Goal: Entertainment & Leisure: Consume media (video, audio)

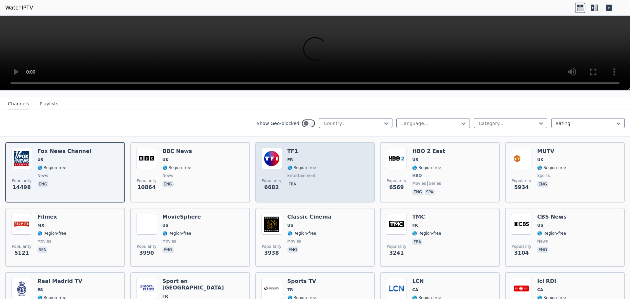
scroll to position [66, 0]
click at [302, 165] on span "🌎 Region-free" at bounding box center [301, 167] width 29 height 5
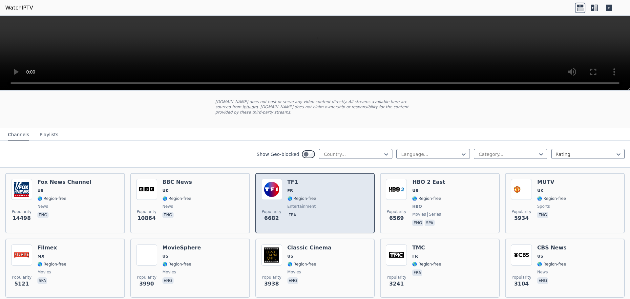
scroll to position [33, 0]
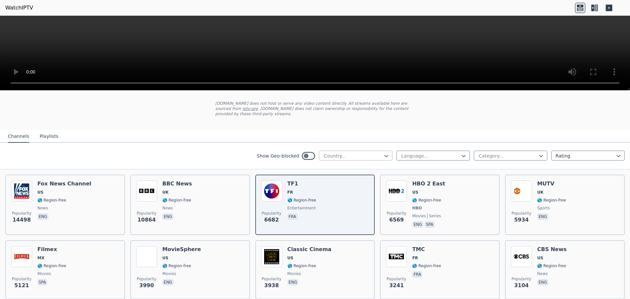
click at [355, 153] on div at bounding box center [353, 156] width 60 height 7
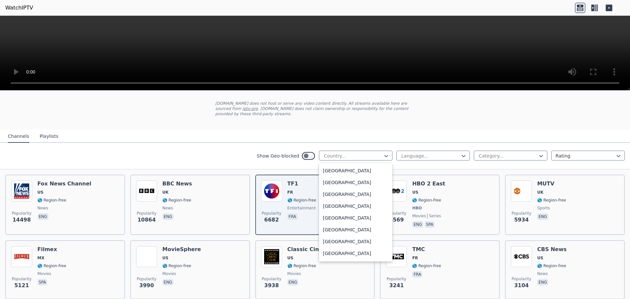
scroll to position [722, 0]
click at [340, 218] on div "[GEOGRAPHIC_DATA]" at bounding box center [356, 216] width 74 height 12
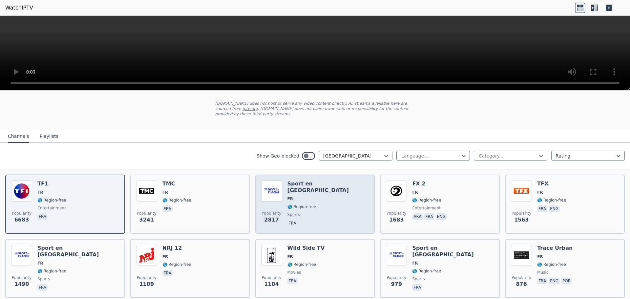
click at [312, 204] on span "🌎 Region-free" at bounding box center [328, 206] width 82 height 5
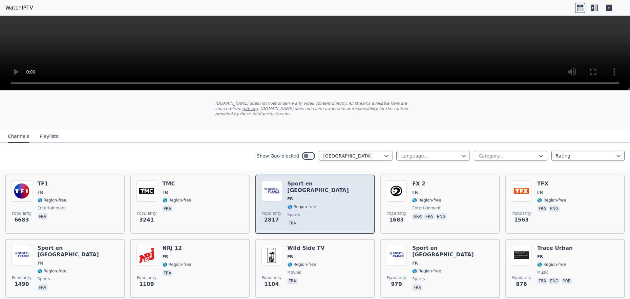
click at [312, 204] on span "🌎 Region-free" at bounding box center [328, 206] width 82 height 5
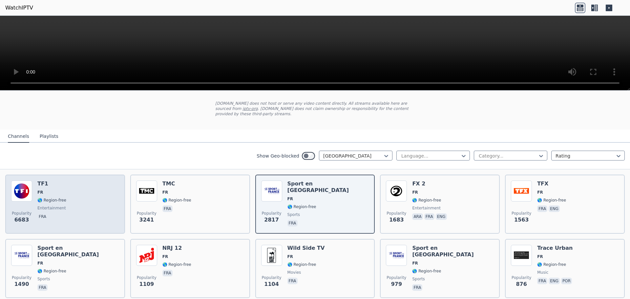
click at [67, 202] on div "Popularity 6683 TF1 FR 🌎 Region-free entertainment fra" at bounding box center [65, 203] width 108 height 47
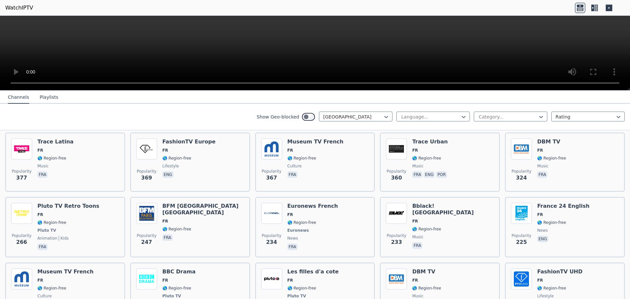
scroll to position [295, 0]
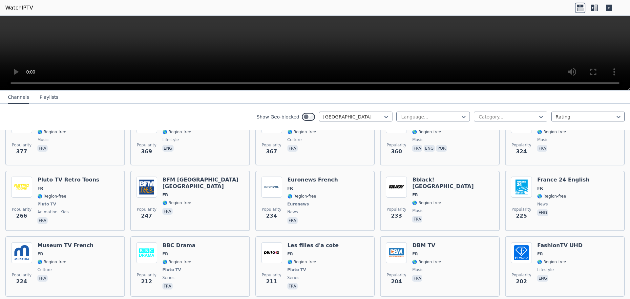
click at [186, 200] on span "🌎 Region-free" at bounding box center [176, 202] width 29 height 5
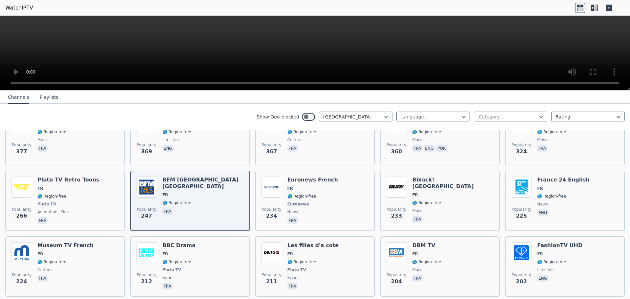
click at [186, 200] on span "🌎 Region-free" at bounding box center [176, 202] width 29 height 5
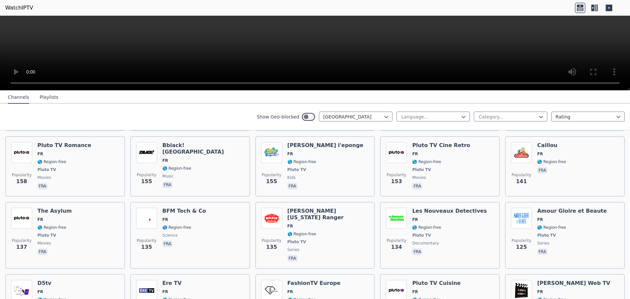
scroll to position [591, 0]
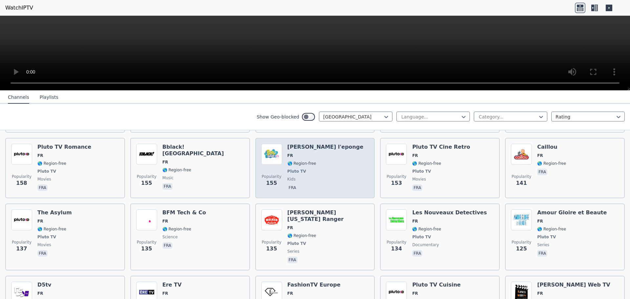
click at [314, 153] on div "[PERSON_NAME] l'eponge FR 🌎 Region-free Pluto TV kids fra" at bounding box center [325, 168] width 76 height 49
click at [307, 169] on span "Pluto TV" at bounding box center [325, 171] width 76 height 5
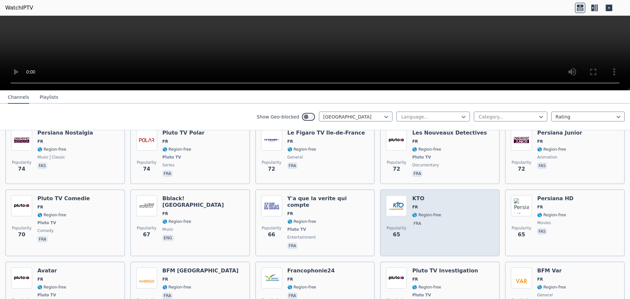
scroll to position [1149, 0]
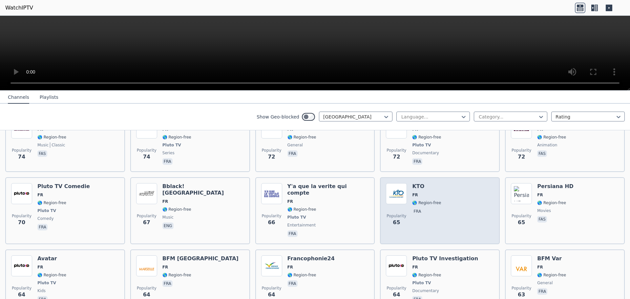
click at [418, 192] on span "FR" at bounding box center [426, 194] width 29 height 5
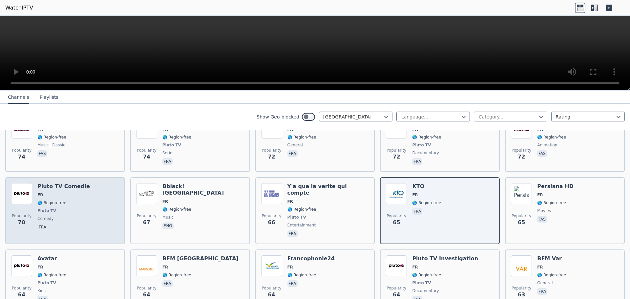
click at [63, 208] on span "Pluto TV" at bounding box center [63, 210] width 53 height 5
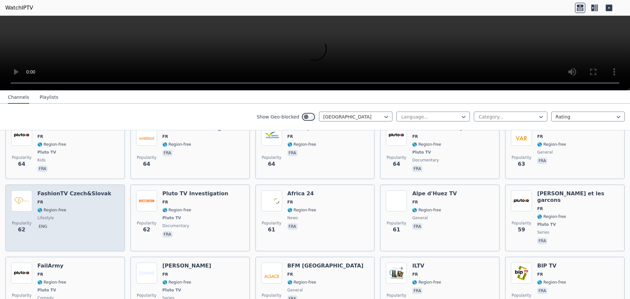
scroll to position [1280, 0]
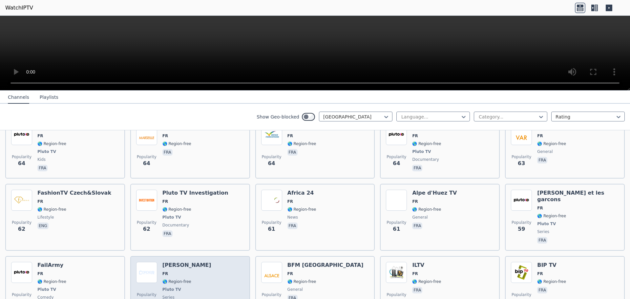
click at [162, 279] on span "🌎 Region-free" at bounding box center [176, 281] width 29 height 5
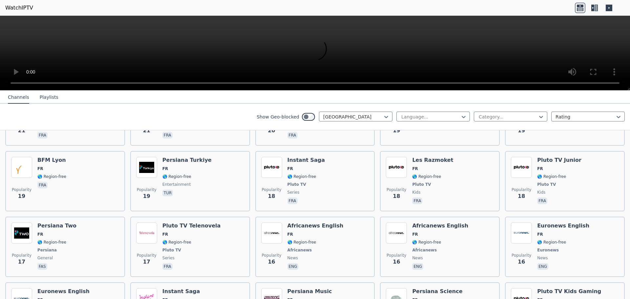
scroll to position [2494, 0]
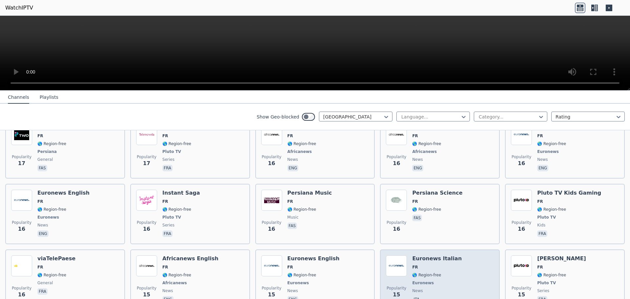
click at [430, 255] on div "Euronews Italian FR 🌎 Region-free Euronews news ita" at bounding box center [437, 279] width 50 height 49
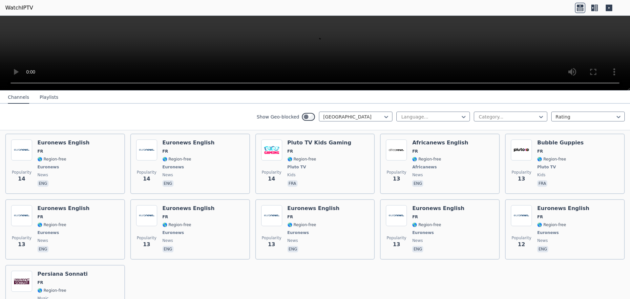
scroll to position [2743, 0]
